Goal: Transaction & Acquisition: Purchase product/service

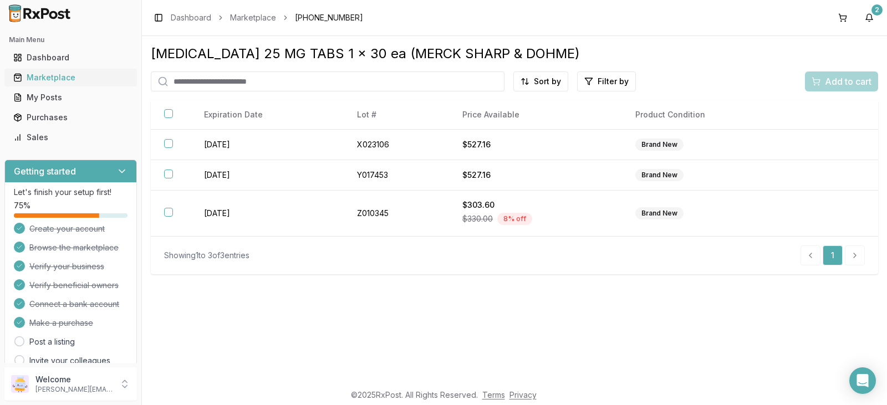
click at [69, 75] on div "Marketplace" at bounding box center [70, 77] width 115 height 11
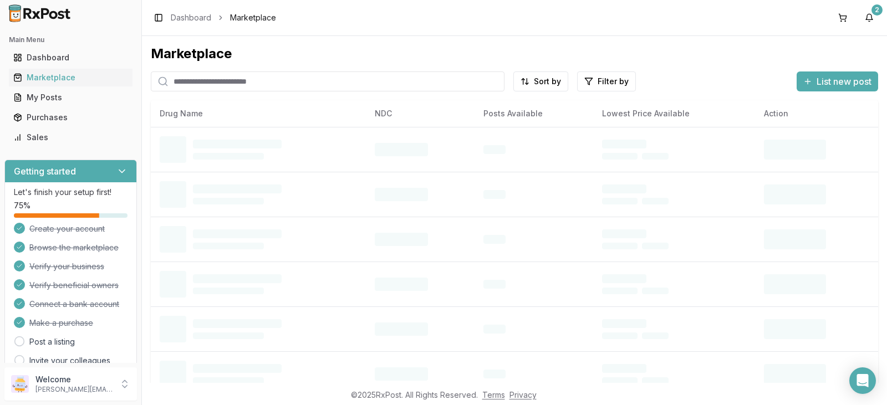
click at [270, 83] on input "search" at bounding box center [328, 81] width 354 height 20
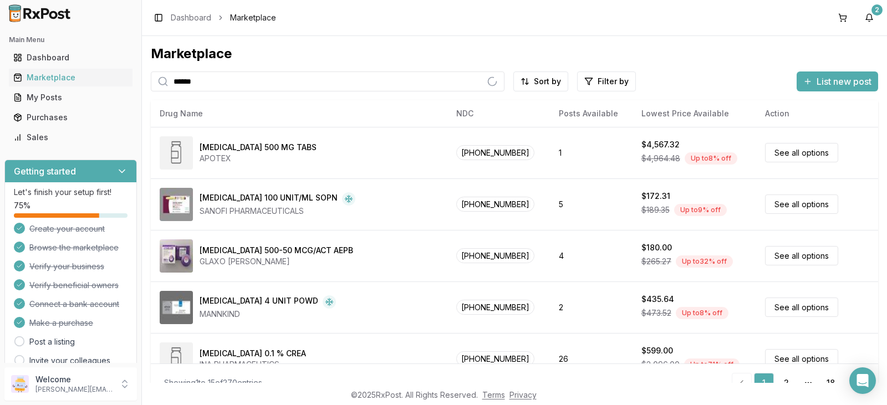
type input "******"
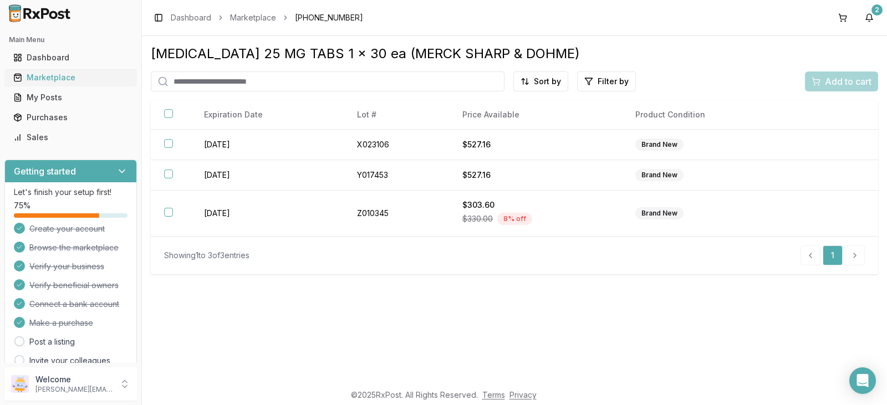
click at [69, 78] on div "Marketplace" at bounding box center [70, 77] width 115 height 11
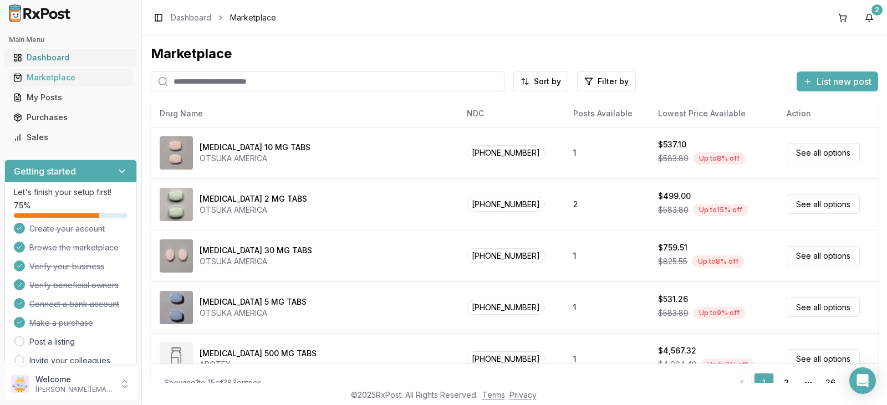
click at [63, 57] on div "Dashboard" at bounding box center [70, 57] width 115 height 11
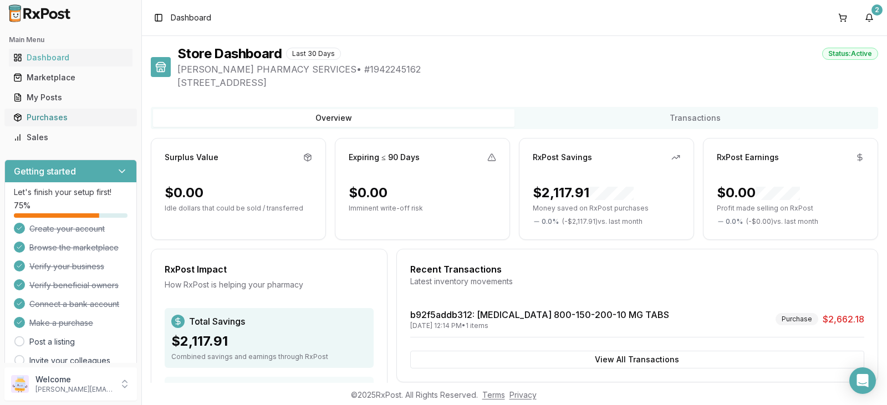
click at [57, 115] on div "Purchases" at bounding box center [70, 117] width 115 height 11
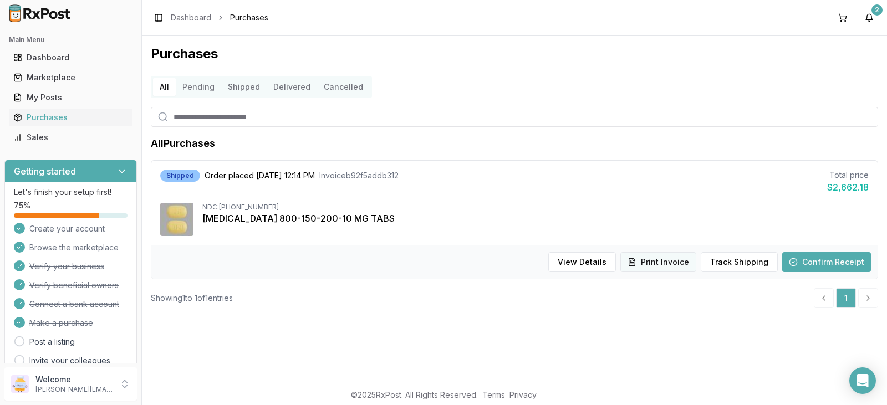
click at [667, 262] on button "Print Invoice" at bounding box center [658, 262] width 76 height 20
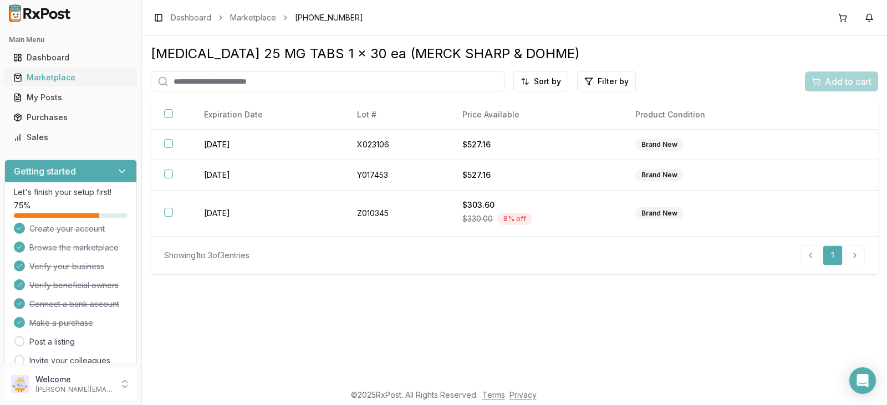
click at [55, 79] on div "Marketplace" at bounding box center [70, 77] width 115 height 11
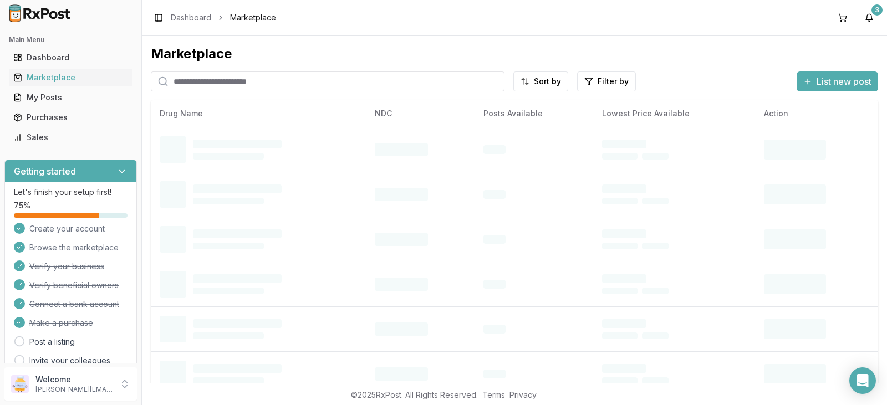
click at [198, 84] on input "search" at bounding box center [328, 81] width 354 height 20
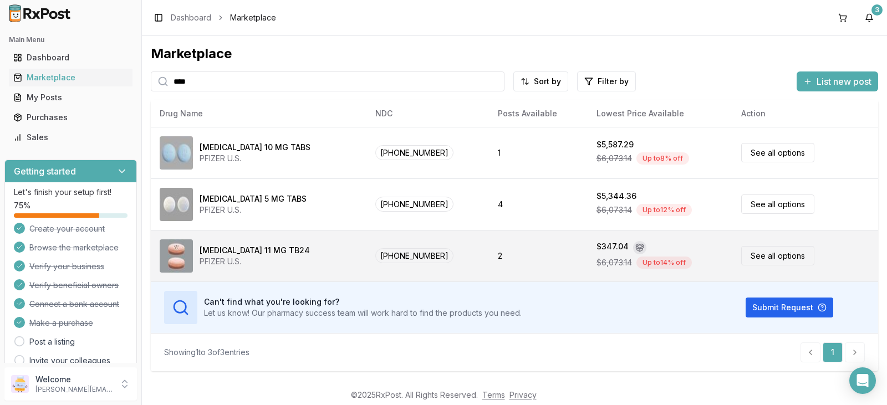
type input "****"
click at [299, 255] on div "Xeljanz XR 11 MG TB24 PFIZER U.S." at bounding box center [259, 255] width 198 height 33
